Goal: Find specific page/section: Find specific page/section

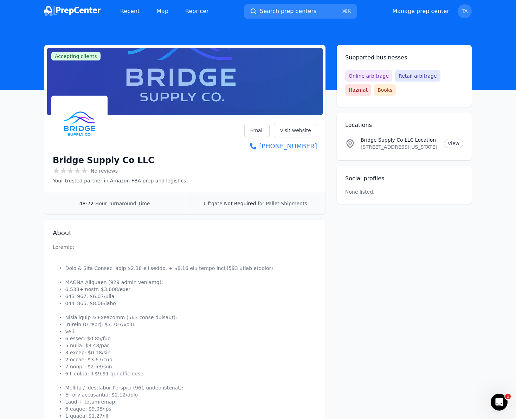
click at [437, 319] on div "Accepting clients Claim business Bridge Supply Co LLC No reviews Your trusted p…" at bounding box center [258, 332] width 428 height 574
click at [483, 83] on main "Accepting clients Claim business Bridge Supply Co LLC No reviews Your trusted p…" at bounding box center [258, 332] width 516 height 574
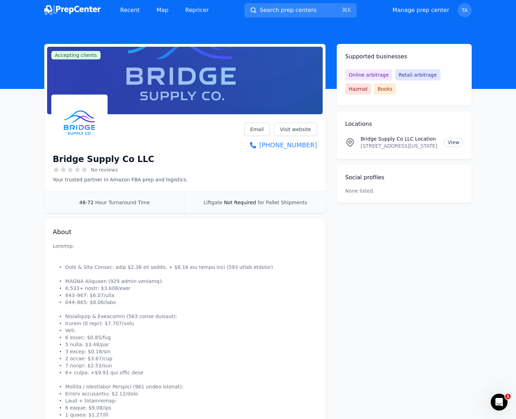
scroll to position [1, 0]
click at [469, 10] on span "TA" at bounding box center [465, 10] width 14 height 14
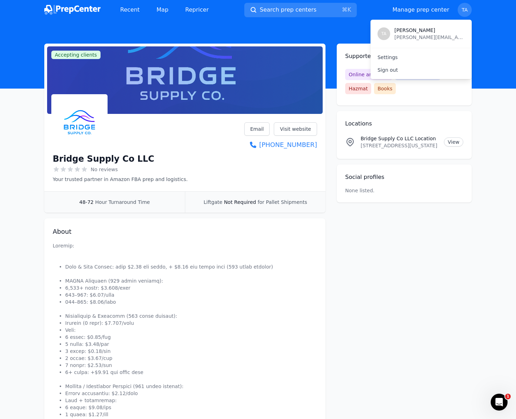
click at [401, 30] on span "[PERSON_NAME]" at bounding box center [430, 30] width 70 height 7
click at [382, 33] on p "TA" at bounding box center [384, 34] width 5 height 6
click at [71, 8] on img at bounding box center [72, 10] width 56 height 10
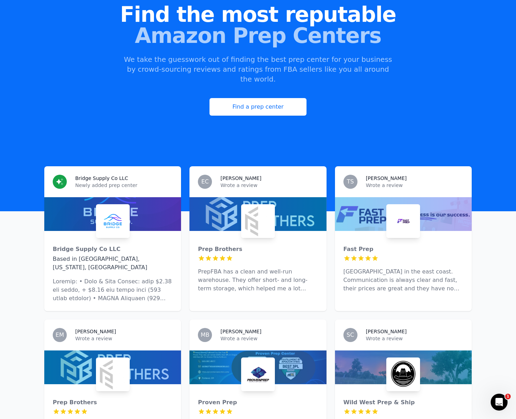
scroll to position [81, 0]
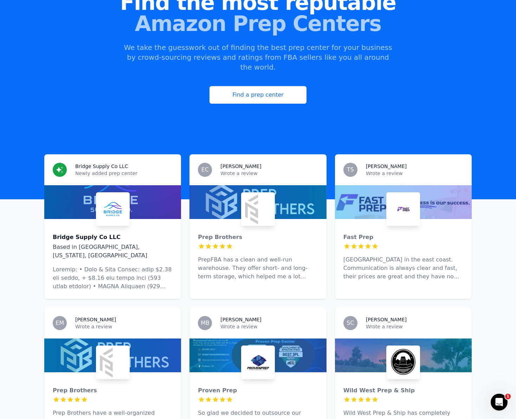
click at [106, 233] on div "Bridge Supply Co LLC" at bounding box center [113, 237] width 120 height 8
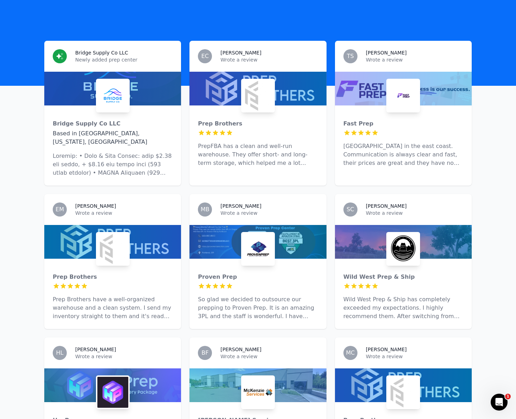
scroll to position [194, 0]
